Goal: Task Accomplishment & Management: Manage account settings

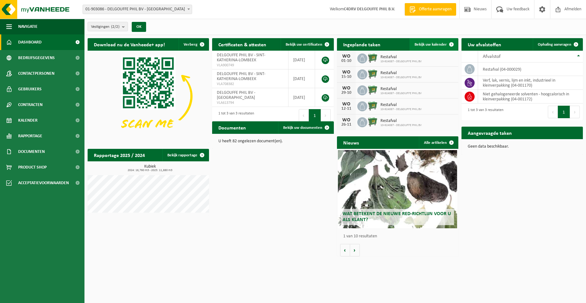
drag, startPoint x: 369, startPoint y: 57, endPoint x: 451, endPoint y: 43, distance: 83.1
click at [451, 43] on span at bounding box center [451, 44] width 13 height 13
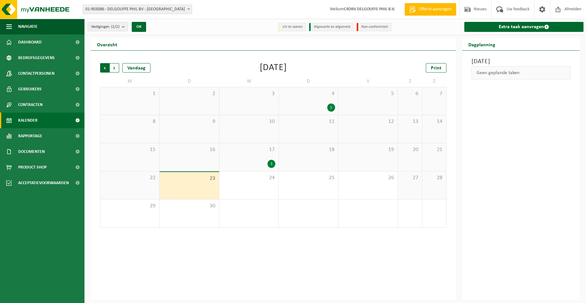
click at [115, 67] on span "Volgende" at bounding box center [114, 67] width 9 height 9
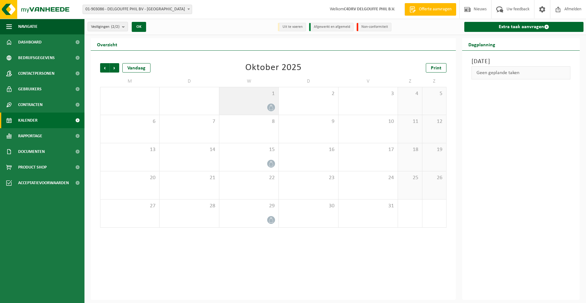
click at [266, 101] on div "1" at bounding box center [248, 101] width 59 height 28
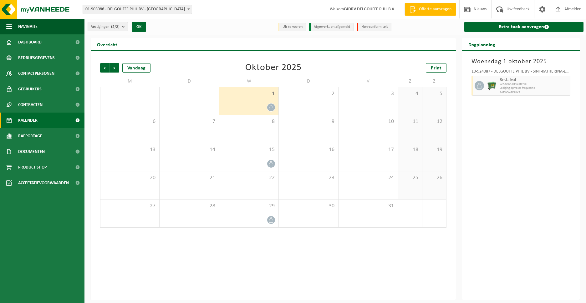
drag, startPoint x: 266, startPoint y: 101, endPoint x: 255, endPoint y: 103, distance: 11.2
click at [255, 103] on div at bounding box center [248, 107] width 53 height 8
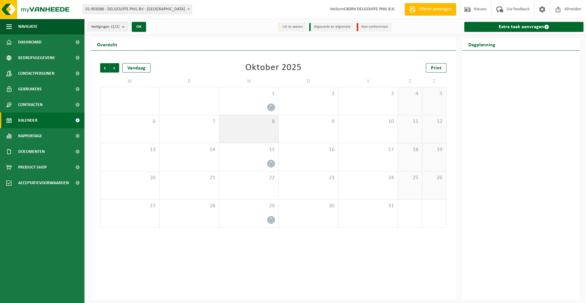
click at [255, 129] on div "8" at bounding box center [248, 129] width 59 height 28
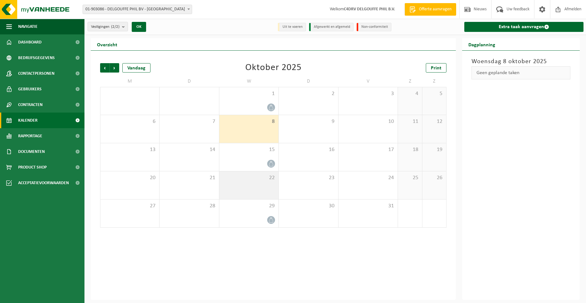
click at [251, 183] on div "22" at bounding box center [248, 185] width 59 height 28
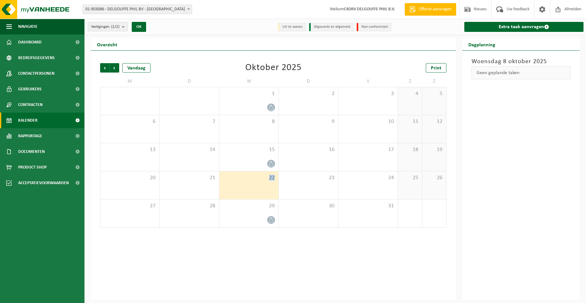
click at [251, 183] on div "22" at bounding box center [248, 185] width 59 height 28
drag, startPoint x: 251, startPoint y: 183, endPoint x: 266, endPoint y: 121, distance: 63.8
click at [266, 121] on span "8" at bounding box center [248, 121] width 53 height 7
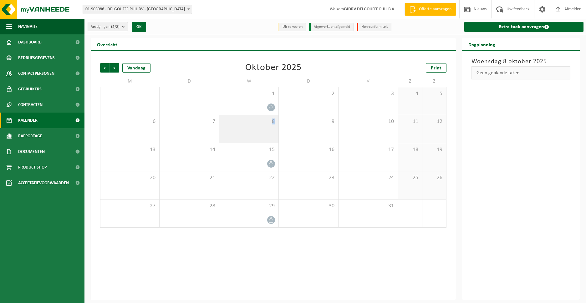
drag, startPoint x: 266, startPoint y: 121, endPoint x: 264, endPoint y: 105, distance: 16.2
click at [264, 105] on div at bounding box center [248, 107] width 53 height 8
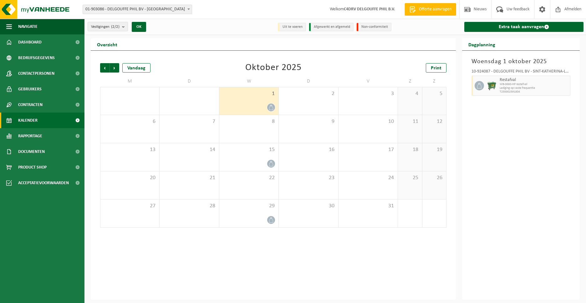
drag, startPoint x: 252, startPoint y: 99, endPoint x: 319, endPoint y: 70, distance: 73.9
click at [319, 70] on div "Vorige Volgende Vandaag Oktober 2025 Print" at bounding box center [273, 67] width 346 height 9
click at [319, 27] on li "Afgewerkt en afgemeld" at bounding box center [331, 27] width 44 height 8
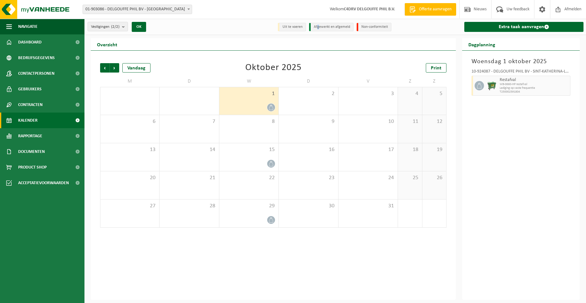
click at [400, 43] on div "Overzicht" at bounding box center [273, 44] width 365 height 13
click at [335, 25] on li "Afgewerkt en afgemeld" at bounding box center [331, 27] width 44 height 8
drag, startPoint x: 484, startPoint y: 86, endPoint x: 258, endPoint y: 105, distance: 226.4
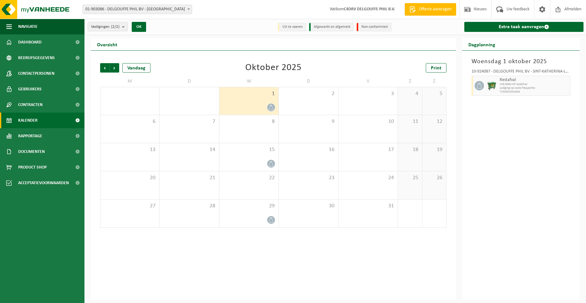
drag, startPoint x: 258, startPoint y: 105, endPoint x: 244, endPoint y: 100, distance: 15.5
click at [244, 100] on div "1" at bounding box center [248, 101] width 59 height 28
click at [245, 100] on div "1" at bounding box center [248, 101] width 59 height 28
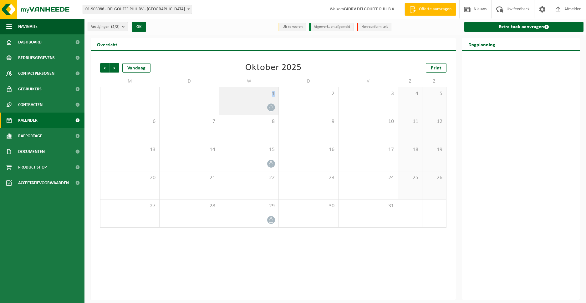
click at [245, 100] on div "1" at bounding box center [248, 101] width 59 height 28
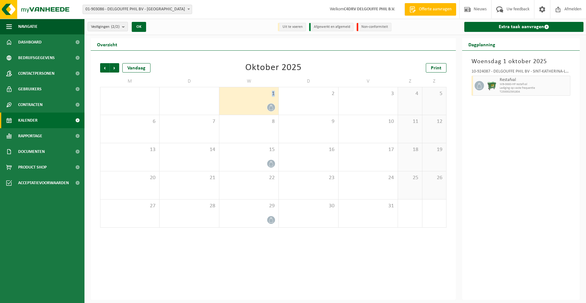
click at [245, 100] on div "1" at bounding box center [248, 101] width 59 height 28
drag, startPoint x: 245, startPoint y: 100, endPoint x: 243, endPoint y: 104, distance: 4.5
click at [242, 104] on div at bounding box center [248, 107] width 53 height 8
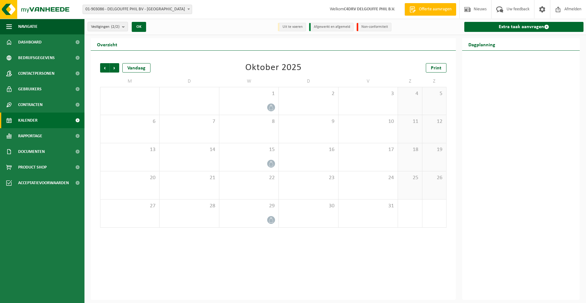
click at [284, 25] on li "Uit te voeren" at bounding box center [292, 27] width 28 height 8
click at [265, 101] on div "1" at bounding box center [248, 101] width 59 height 28
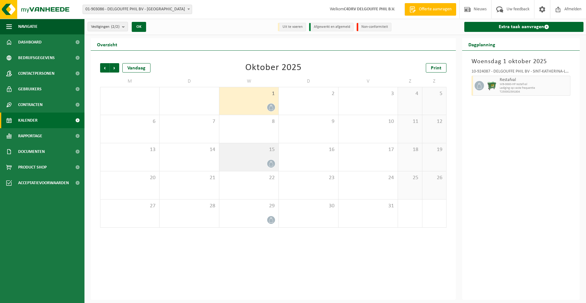
click at [262, 160] on div at bounding box center [248, 164] width 53 height 8
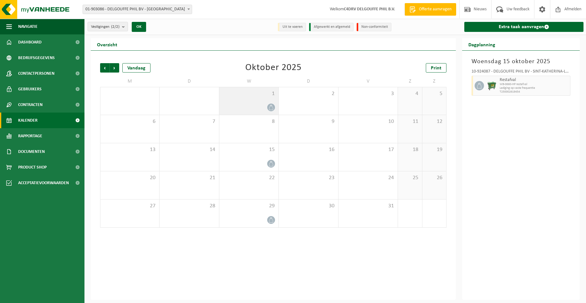
drag, startPoint x: 262, startPoint y: 160, endPoint x: 254, endPoint y: 102, distance: 58.4
click at [254, 102] on div "1" at bounding box center [248, 101] width 59 height 28
drag, startPoint x: 269, startPoint y: 103, endPoint x: 254, endPoint y: 99, distance: 15.6
click at [254, 99] on div "1" at bounding box center [248, 101] width 59 height 28
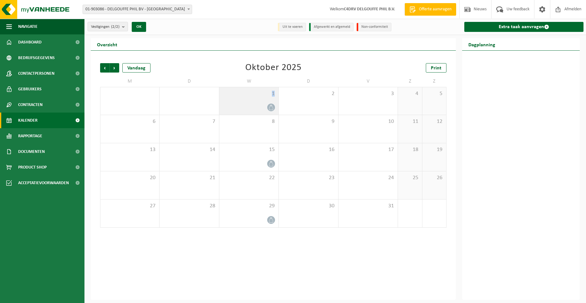
click at [254, 99] on div "1" at bounding box center [248, 101] width 59 height 28
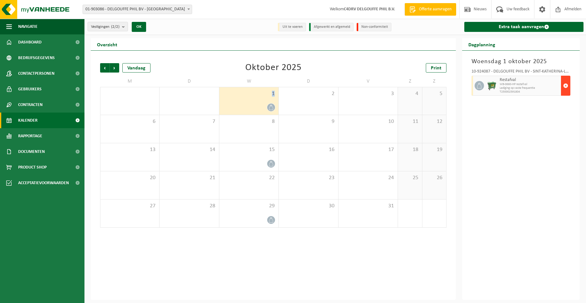
click at [566, 86] on span "button" at bounding box center [565, 85] width 5 height 13
click at [566, 86] on body "Vestiging: 01-903086 - DELGOUFFE PHIL BV - ASSE 10-924087 - DELGOUFFE PHIL BV -…" at bounding box center [293, 150] width 586 height 300
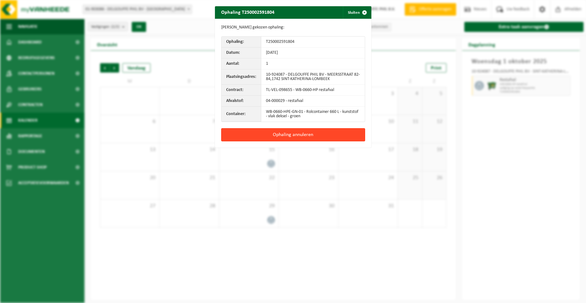
click at [273, 135] on button "Ophaling annuleren" at bounding box center [293, 134] width 144 height 13
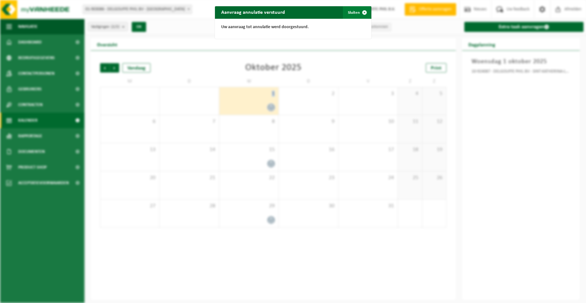
click at [363, 11] on span "button" at bounding box center [364, 12] width 13 height 13
click at [363, 11] on div "Aanvraag annulatie verstuurd Sluiten Uw aanvraag tot annulatie werd doorgestuur…" at bounding box center [293, 151] width 586 height 303
